Goal: Entertainment & Leisure: Consume media (video, audio)

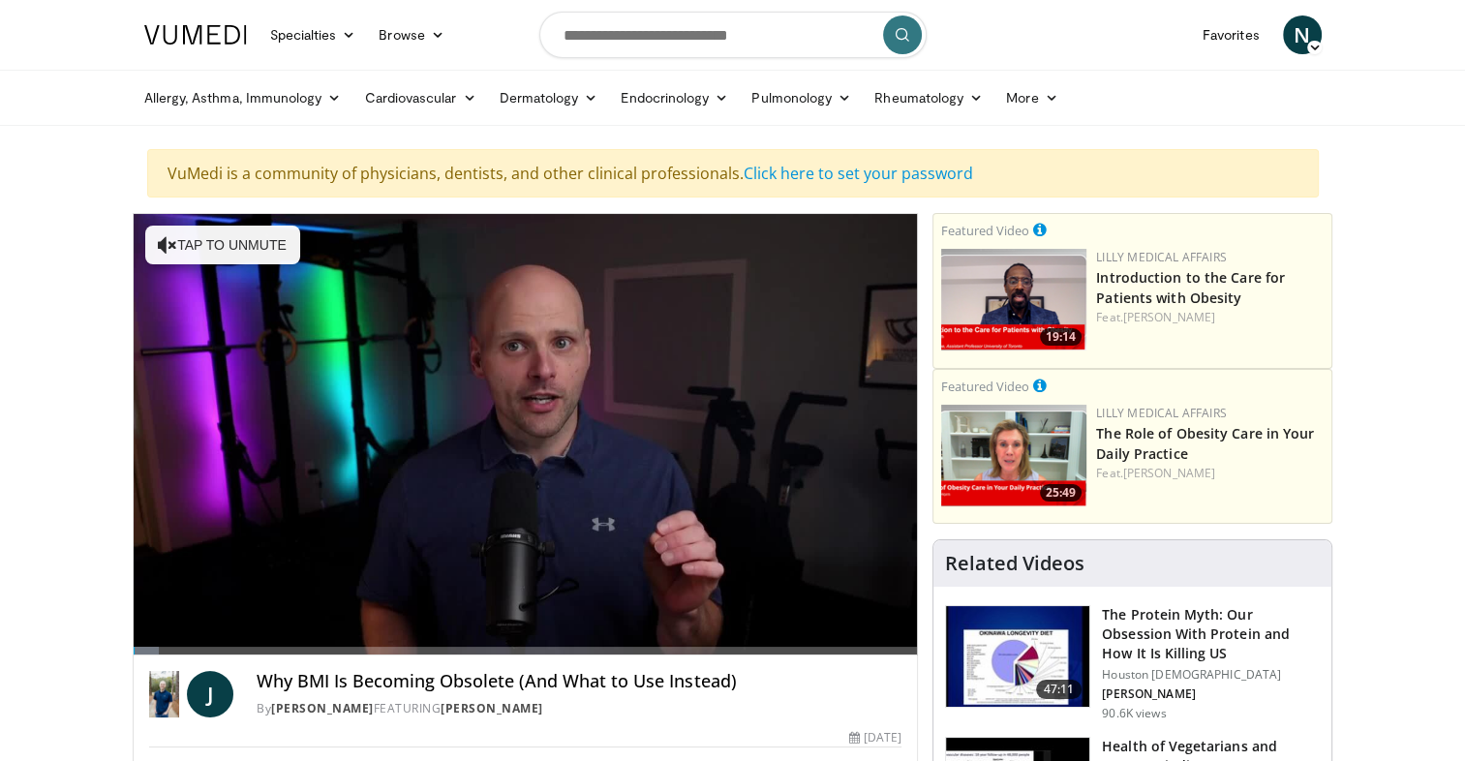
scroll to position [665, 0]
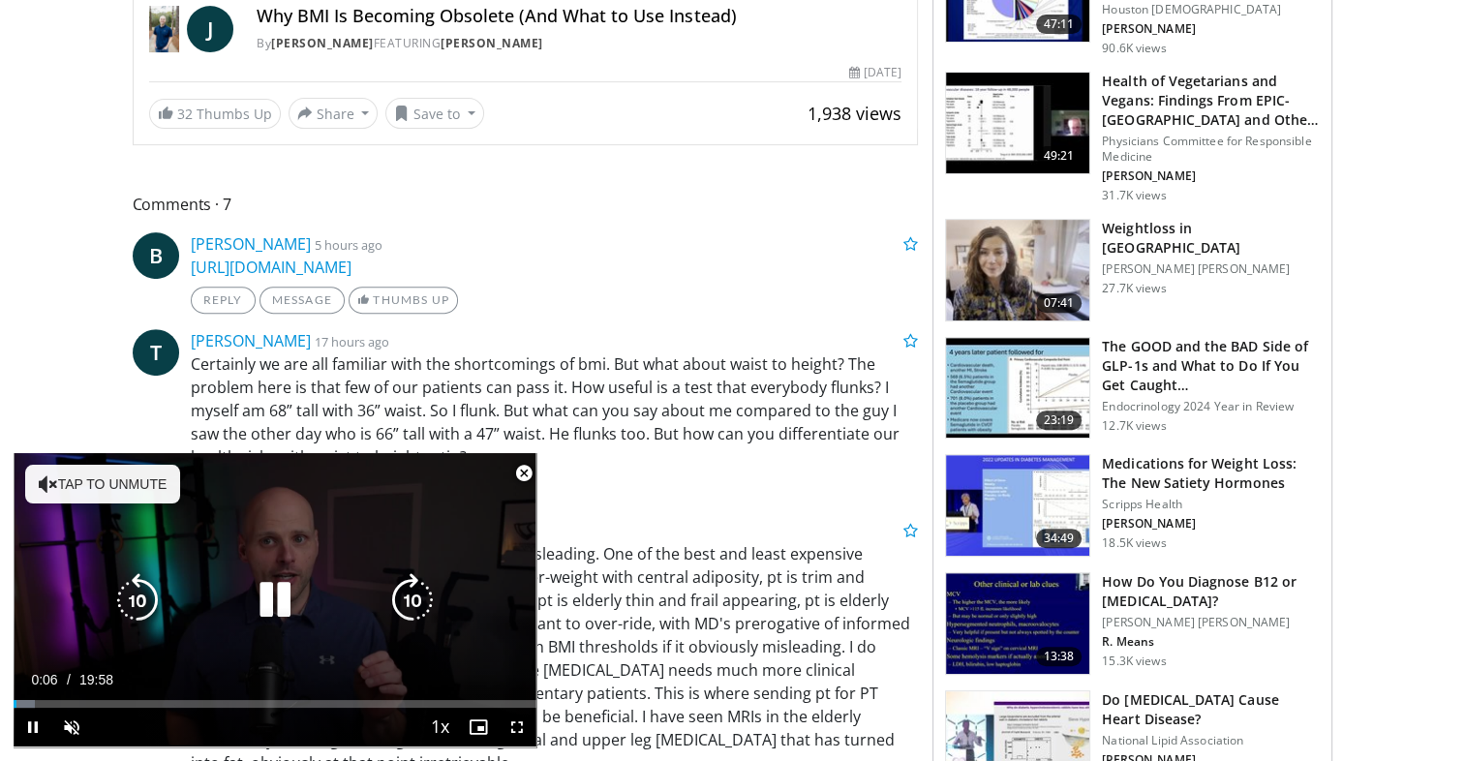
click at [151, 495] on button "Tap to unmute" at bounding box center [102, 484] width 155 height 39
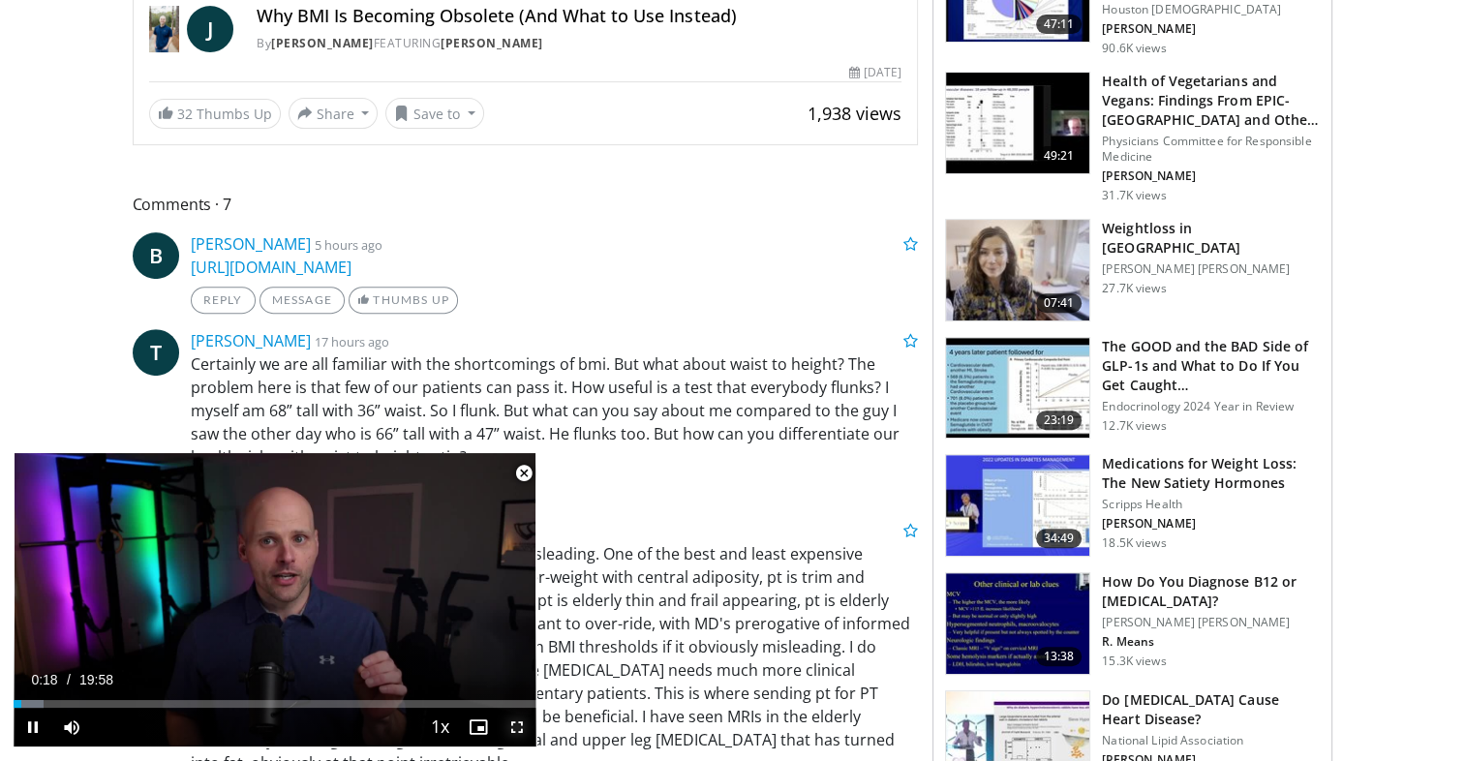
click at [518, 723] on span "Video Player" at bounding box center [517, 727] width 39 height 39
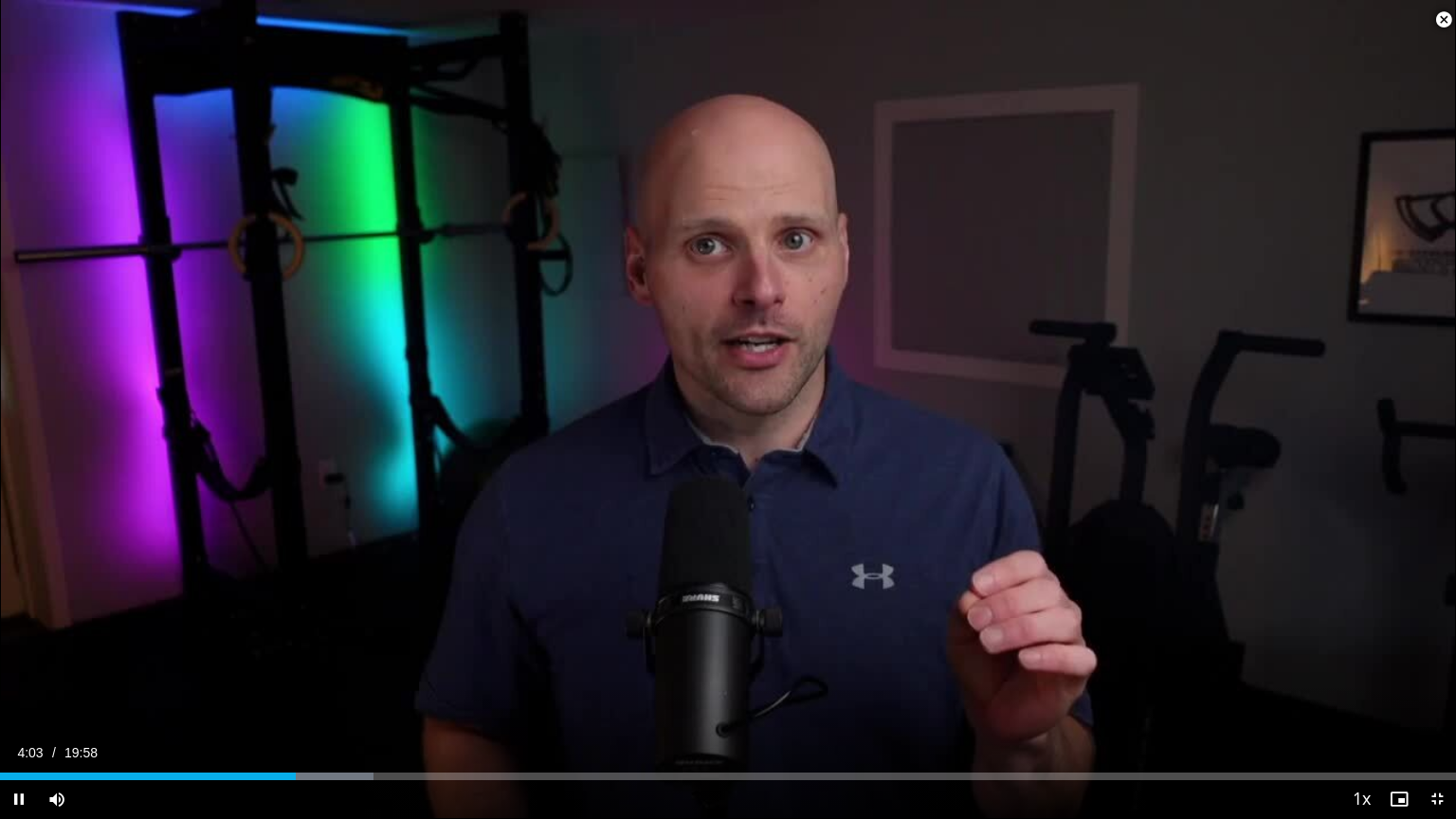
click at [1434, 15] on span "Video Player" at bounding box center [1443, 20] width 38 height 38
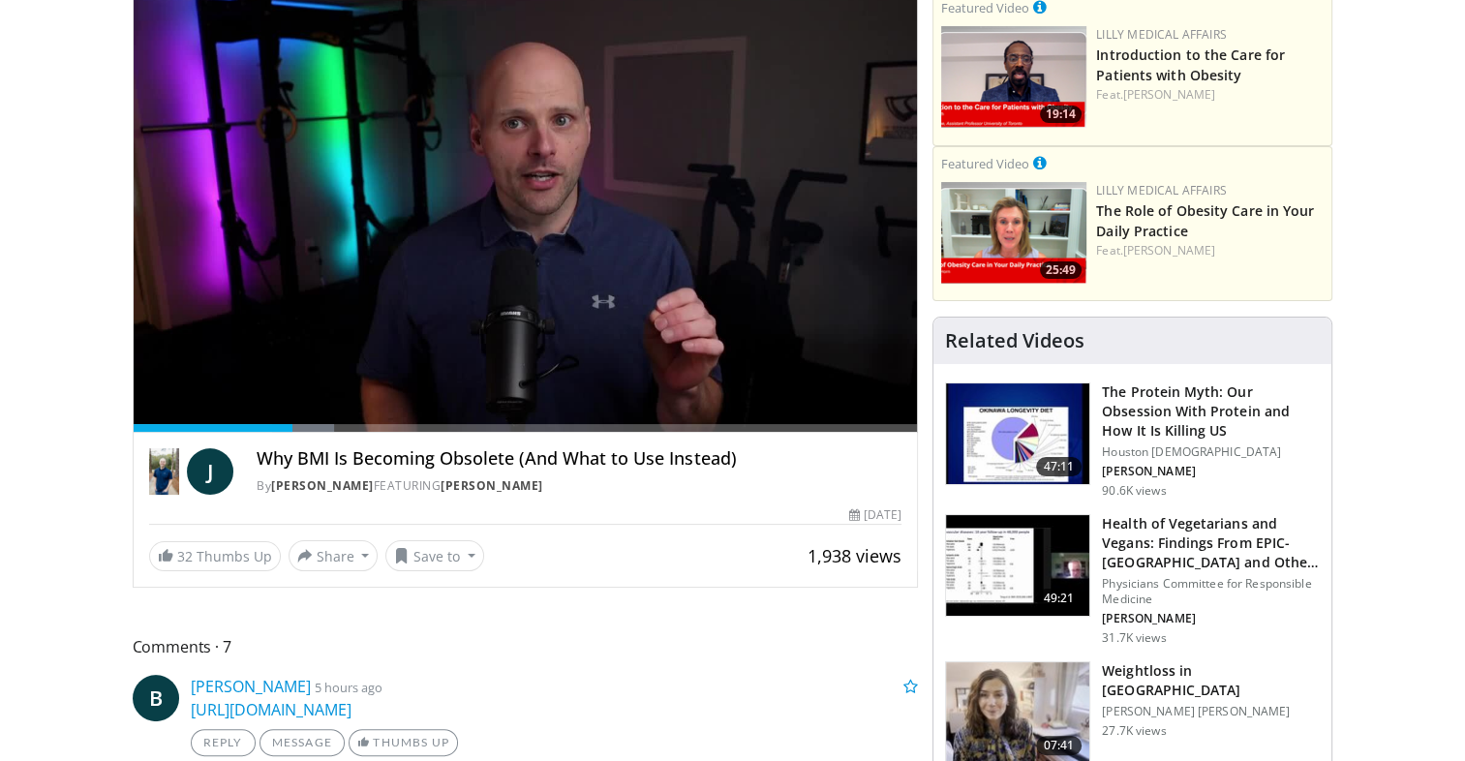
scroll to position [0, 0]
